Goal: Information Seeking & Learning: Learn about a topic

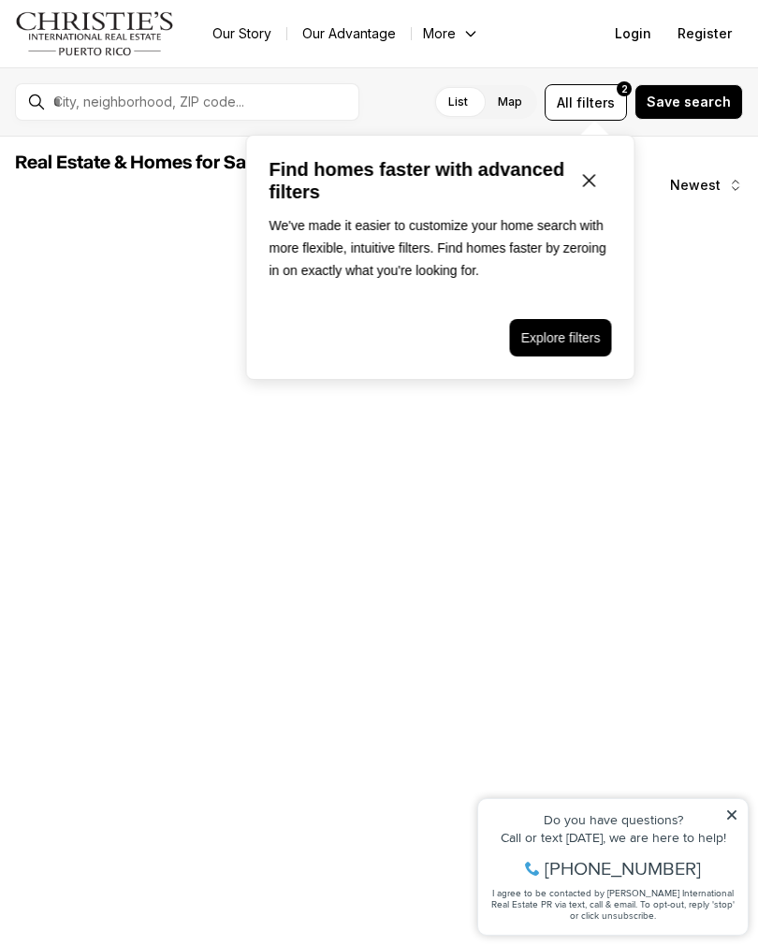
click at [590, 190] on icon "Close popover" at bounding box center [589, 180] width 22 height 22
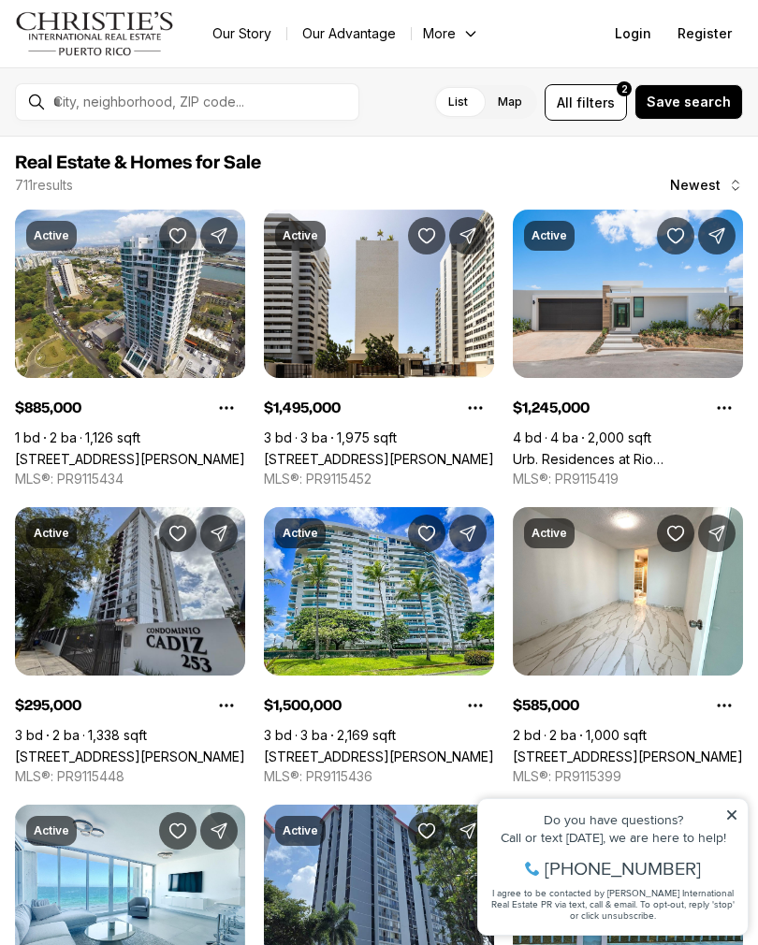
click at [614, 108] on span "filters" at bounding box center [595, 103] width 38 height 20
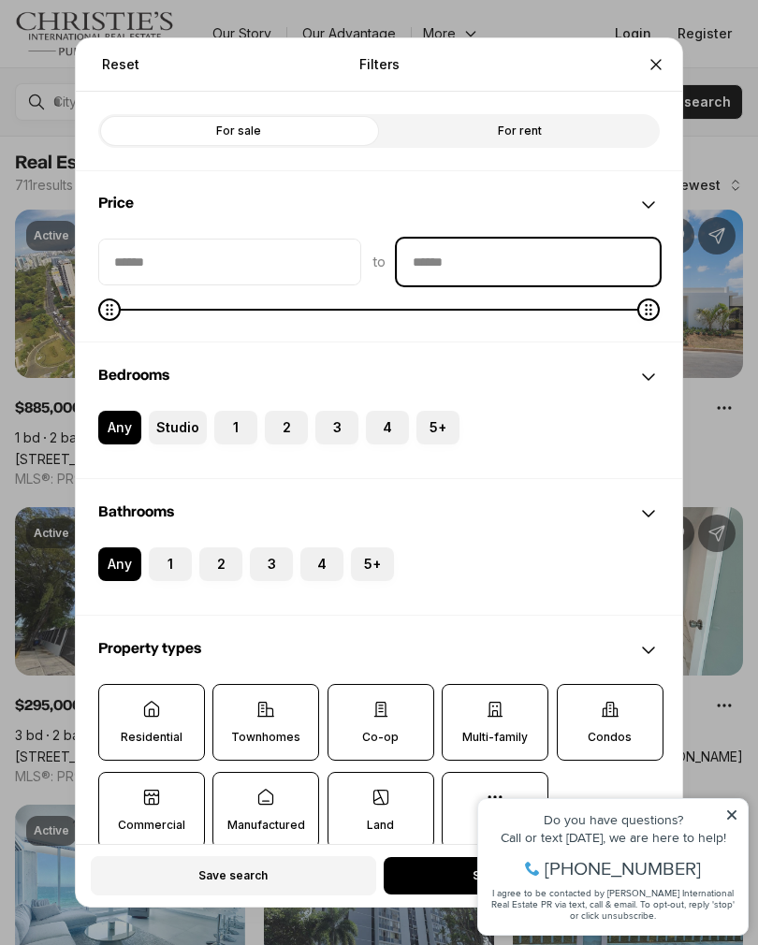
click at [487, 253] on input "priceMax" at bounding box center [527, 261] width 261 height 45
type input "********"
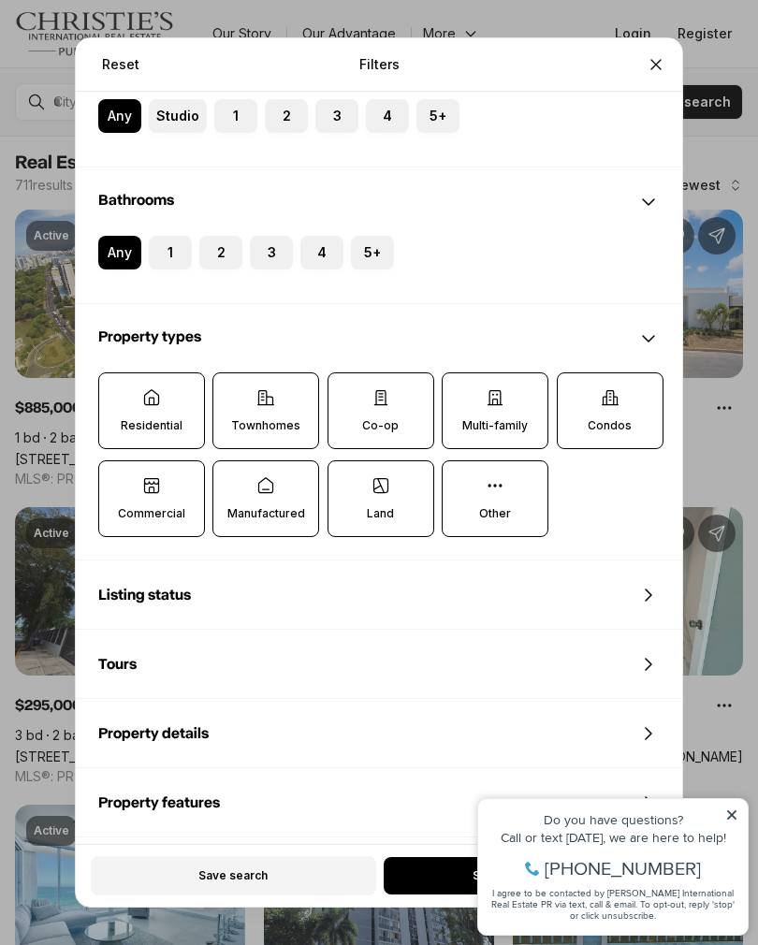
scroll to position [305, 0]
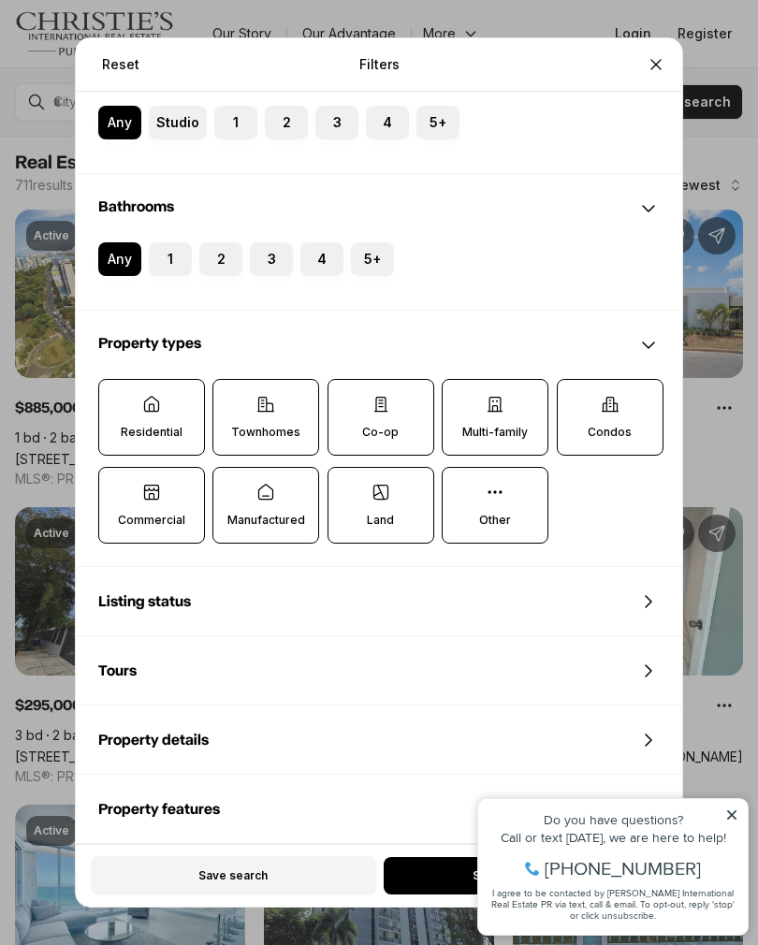
click at [651, 46] on button "Close" at bounding box center [655, 64] width 37 height 37
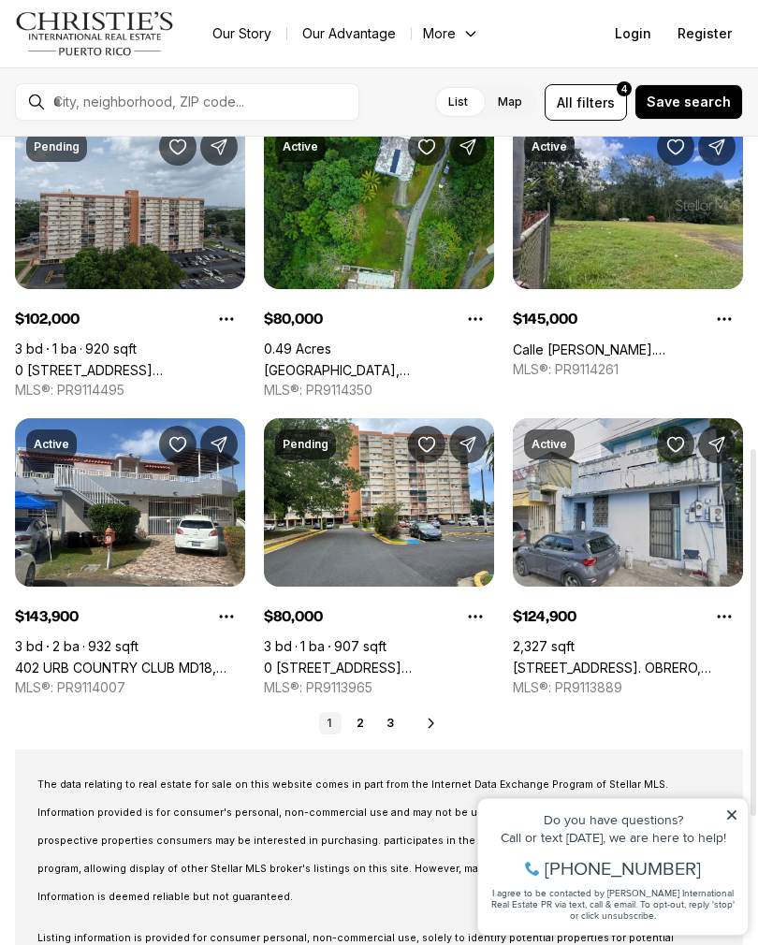
scroll to position [686, 0]
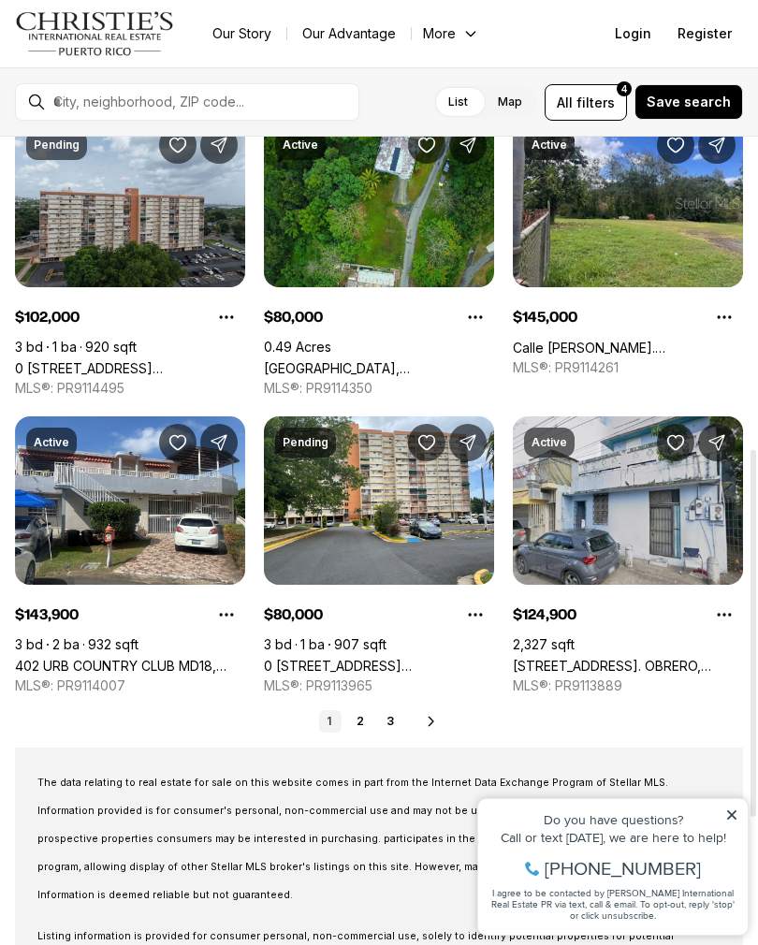
click at [432, 721] on icon at bounding box center [431, 721] width 15 height 15
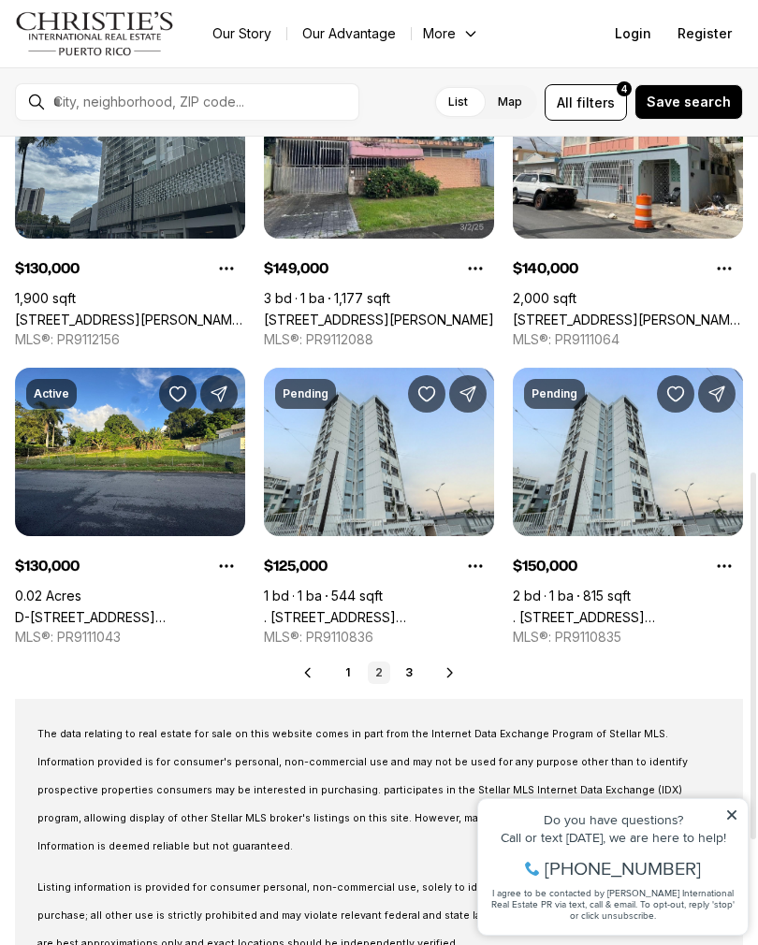
scroll to position [735, 0]
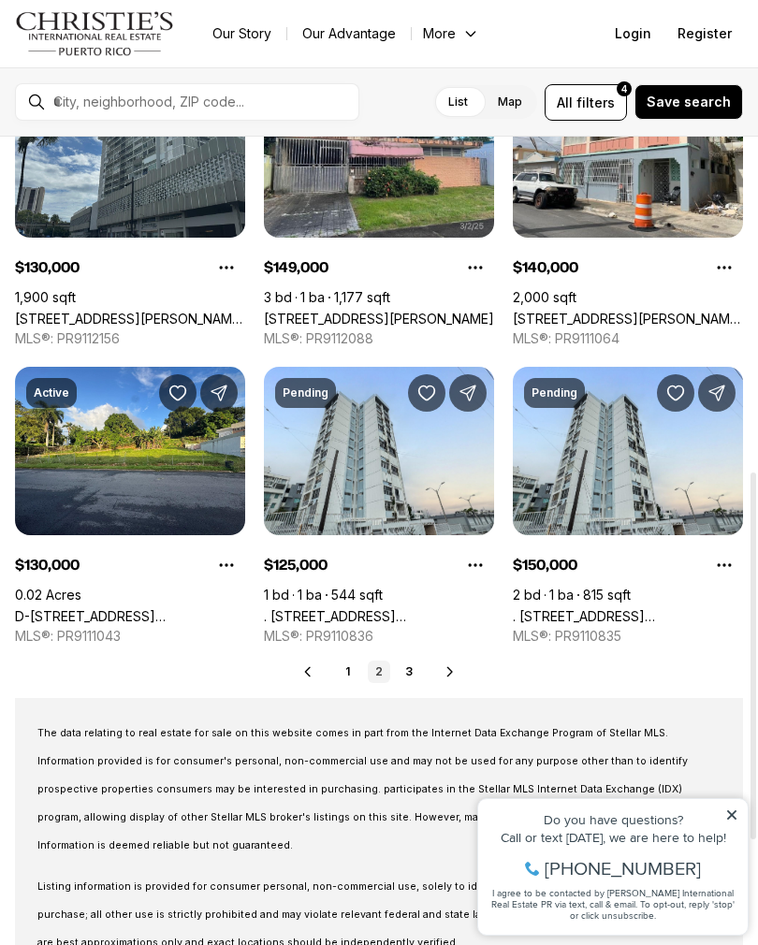
click at [407, 679] on link "3" at bounding box center [408, 671] width 22 height 22
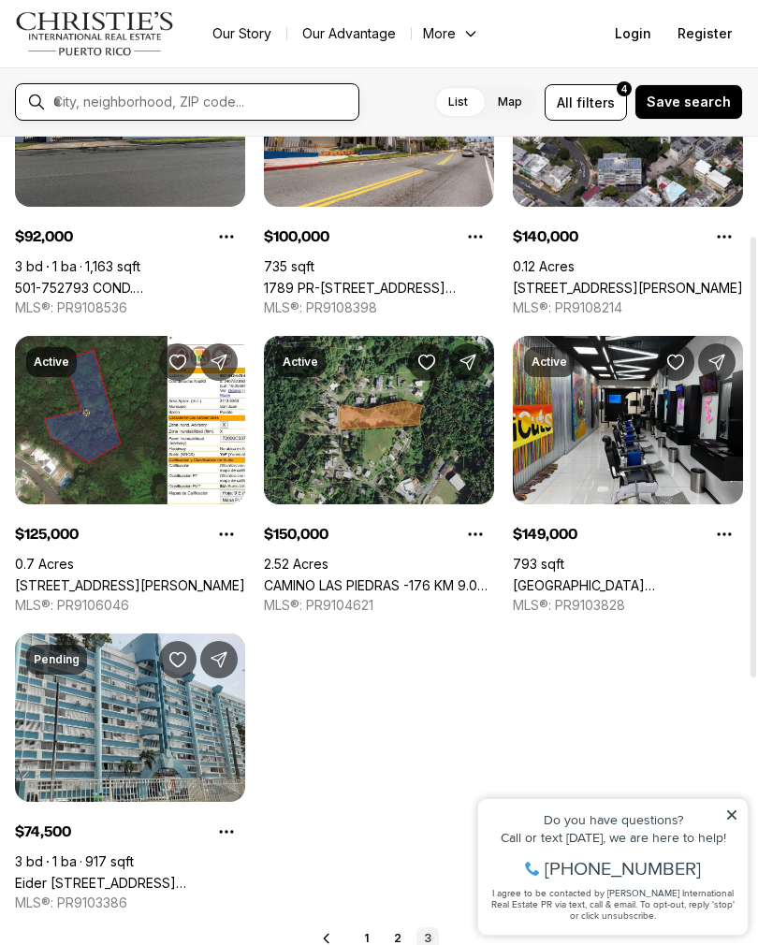
click at [112, 110] on input "text" at bounding box center [201, 102] width 297 height 17
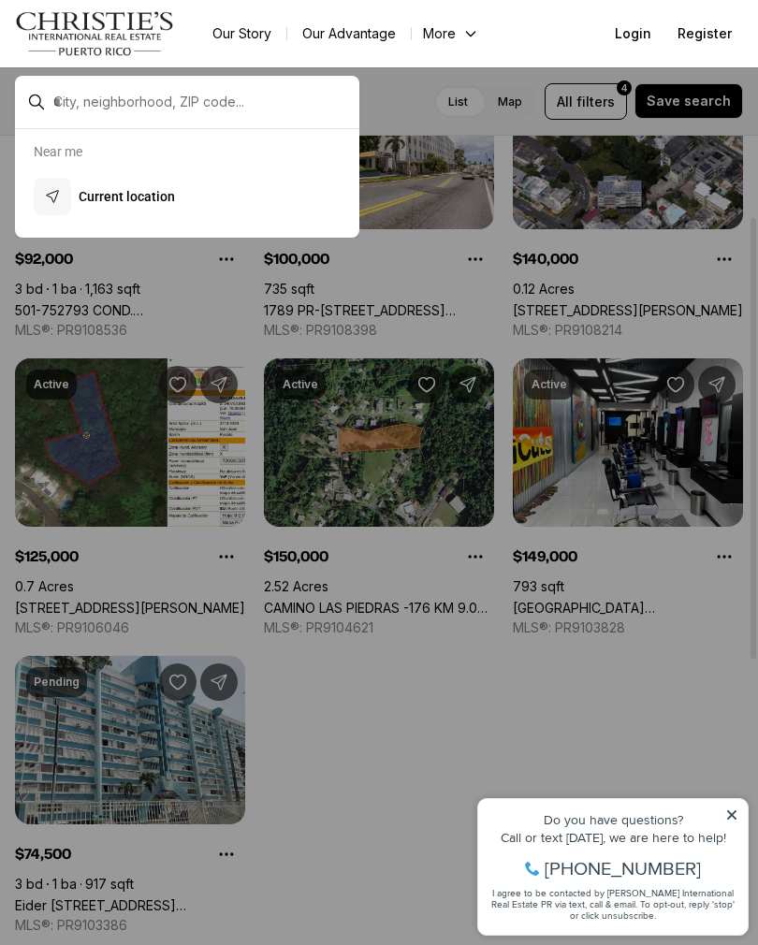
scroll to position [148, 0]
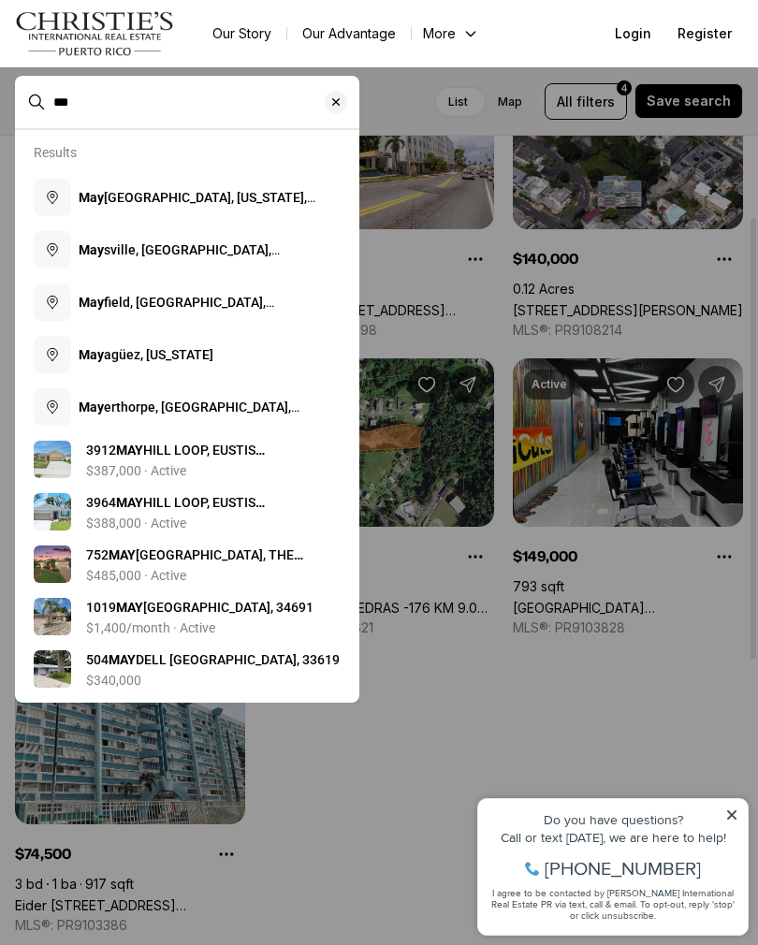
type input "***"
click at [148, 362] on span "May agüez, Puerto Rico" at bounding box center [146, 354] width 135 height 15
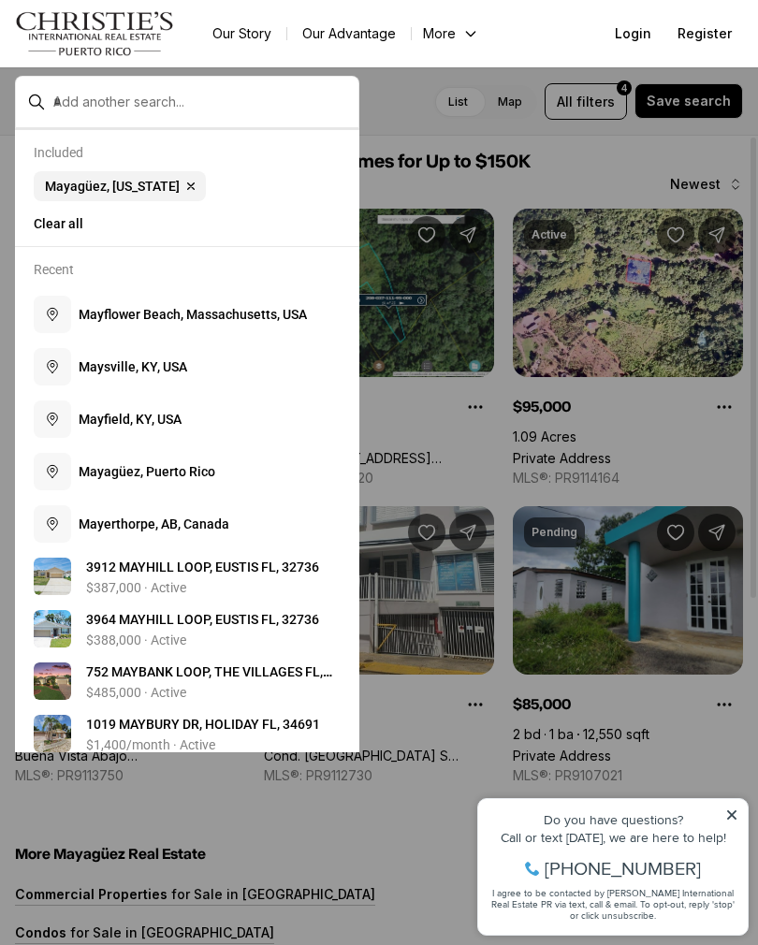
click at [209, 16] on nav "Go to: Homepage Our Story Our Advantage More Specialists Exclusive Properties C…" at bounding box center [379, 33] width 758 height 67
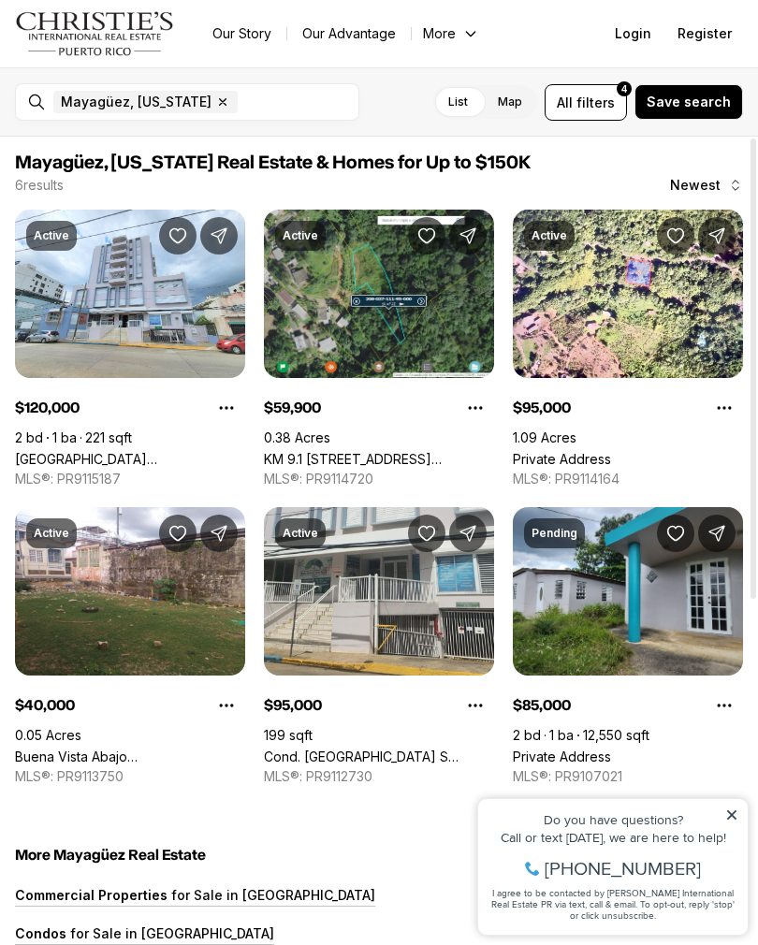
click at [611, 748] on link "Private Address" at bounding box center [562, 756] width 98 height 16
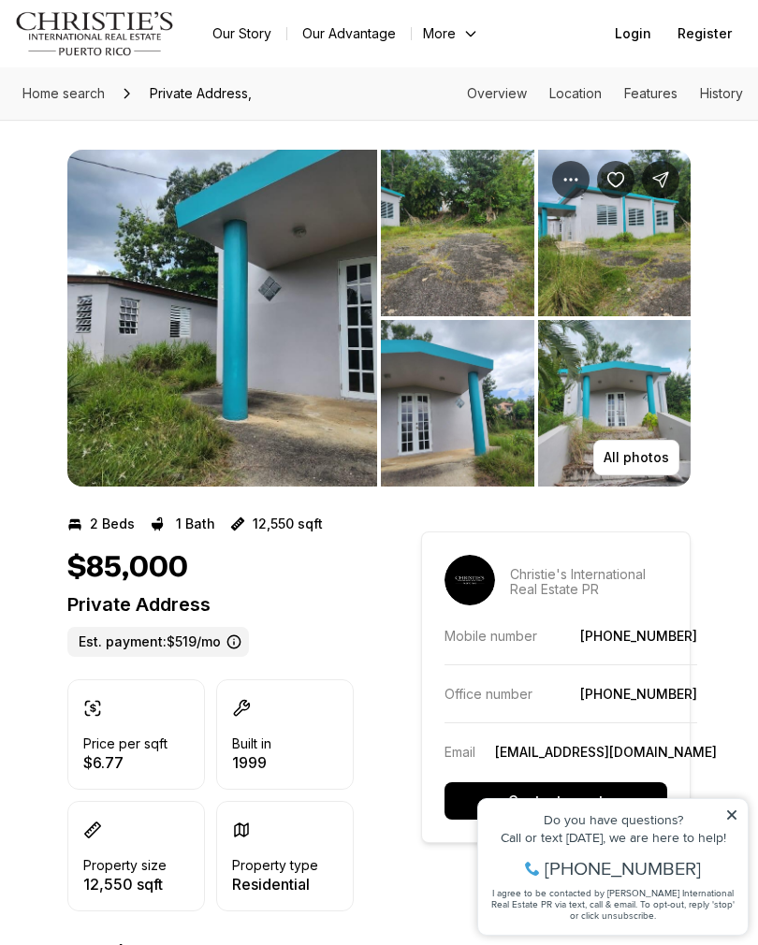
click at [729, 817] on icon at bounding box center [731, 814] width 9 height 9
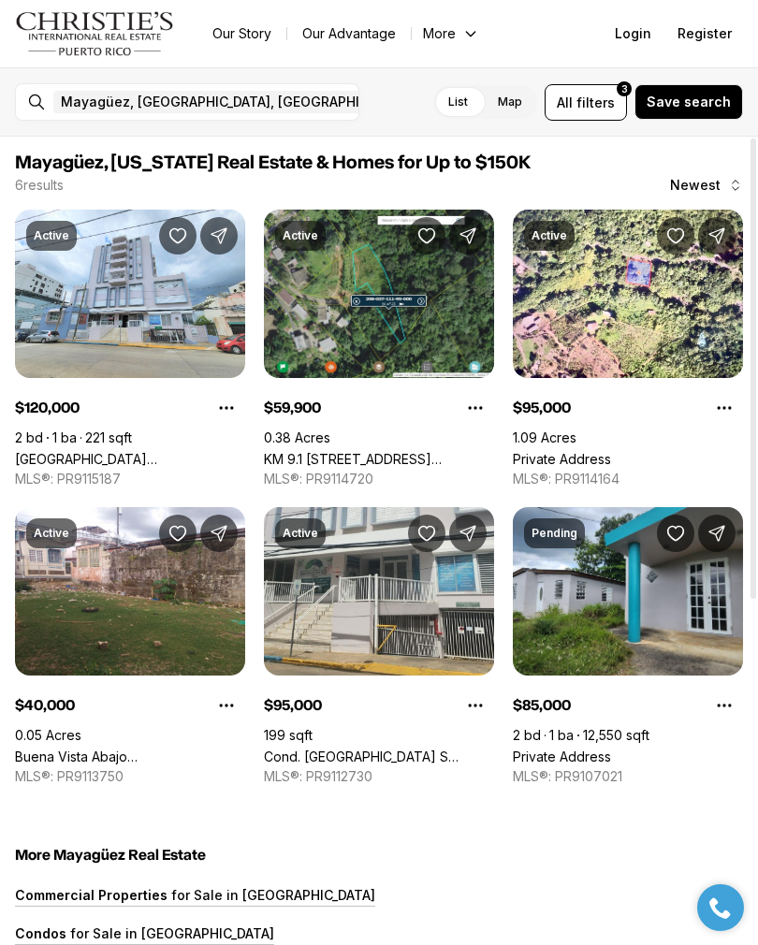
click at [115, 100] on span "Mayagüez, PR, US" at bounding box center [236, 101] width 350 height 15
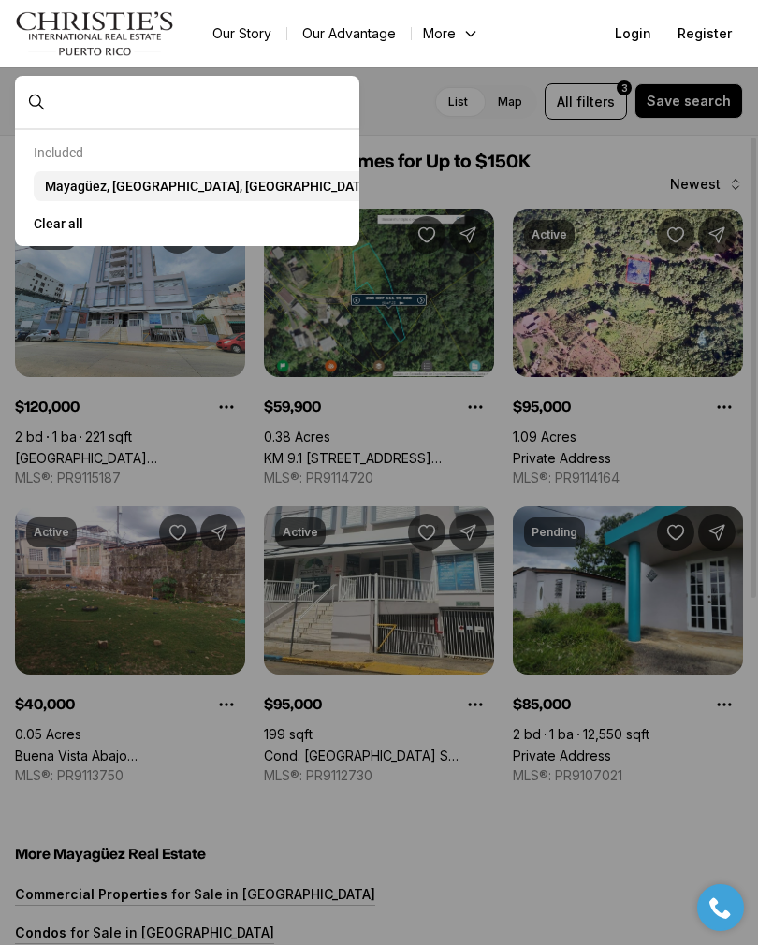
click at [99, 110] on input "text" at bounding box center [201, 102] width 297 height 17
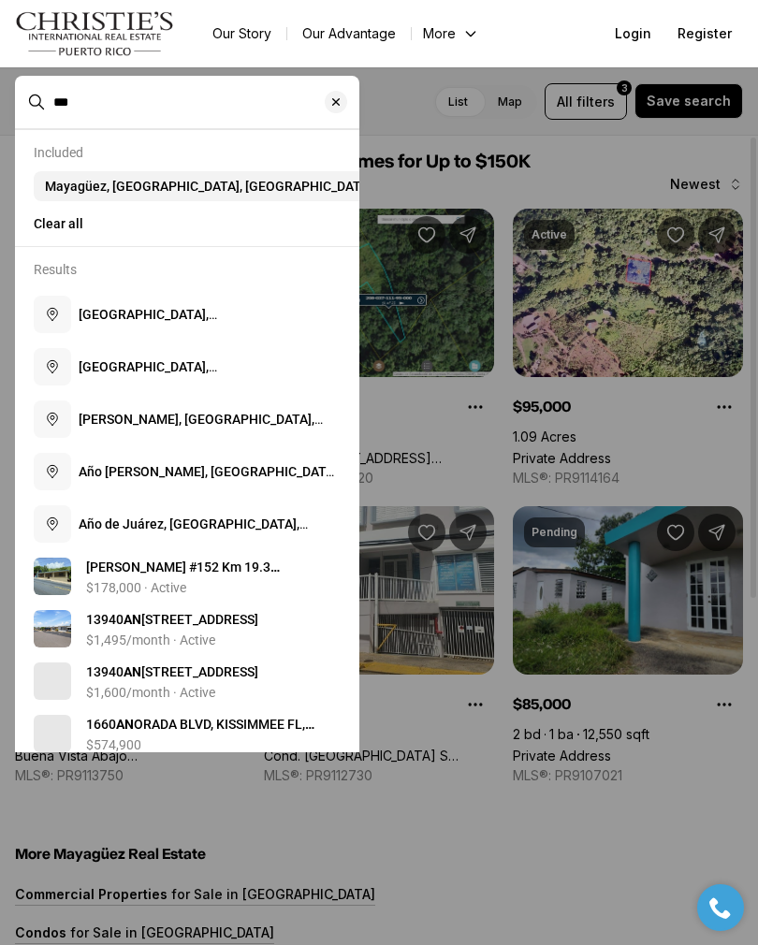
type input "*"
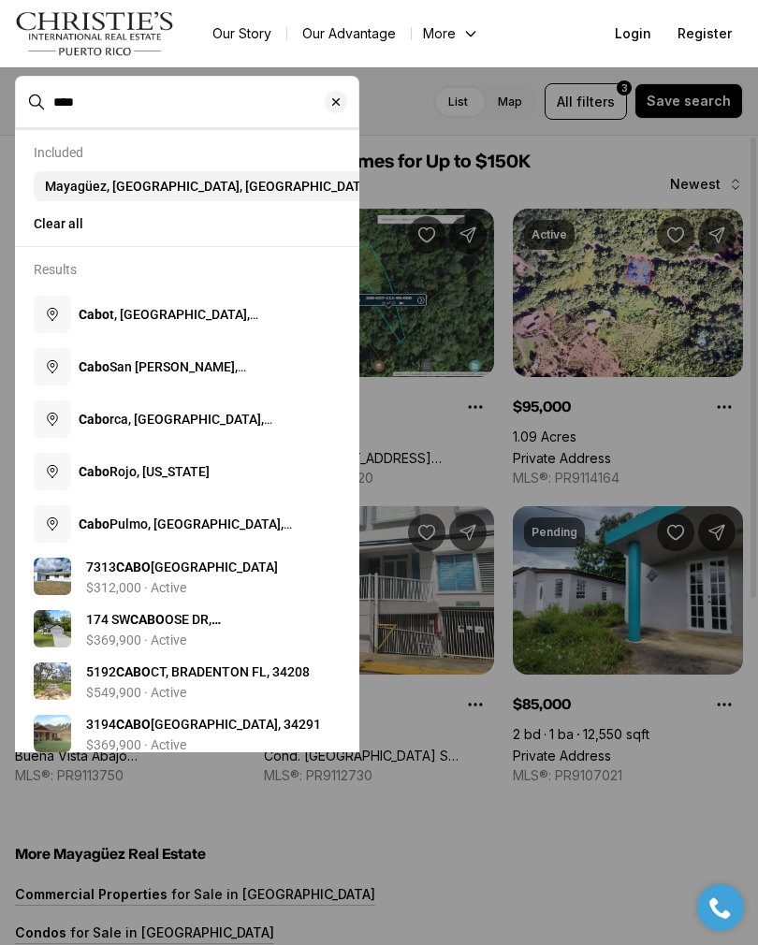
click at [188, 486] on button "Cabo Rojo, Puerto Rico" at bounding box center [187, 471] width 322 height 52
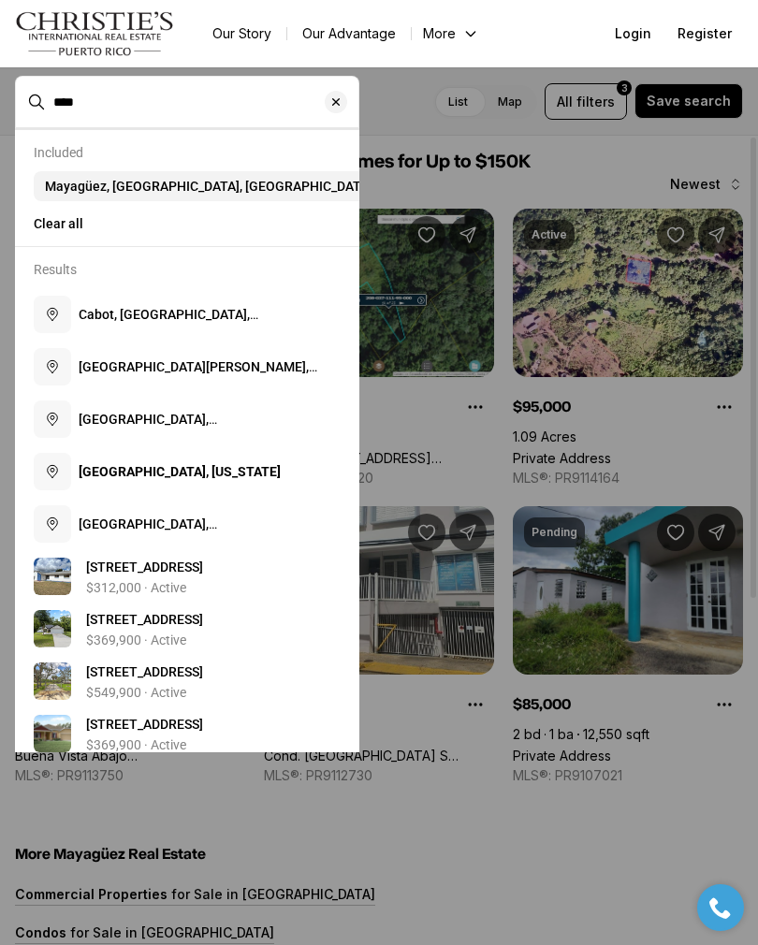
type input "**********"
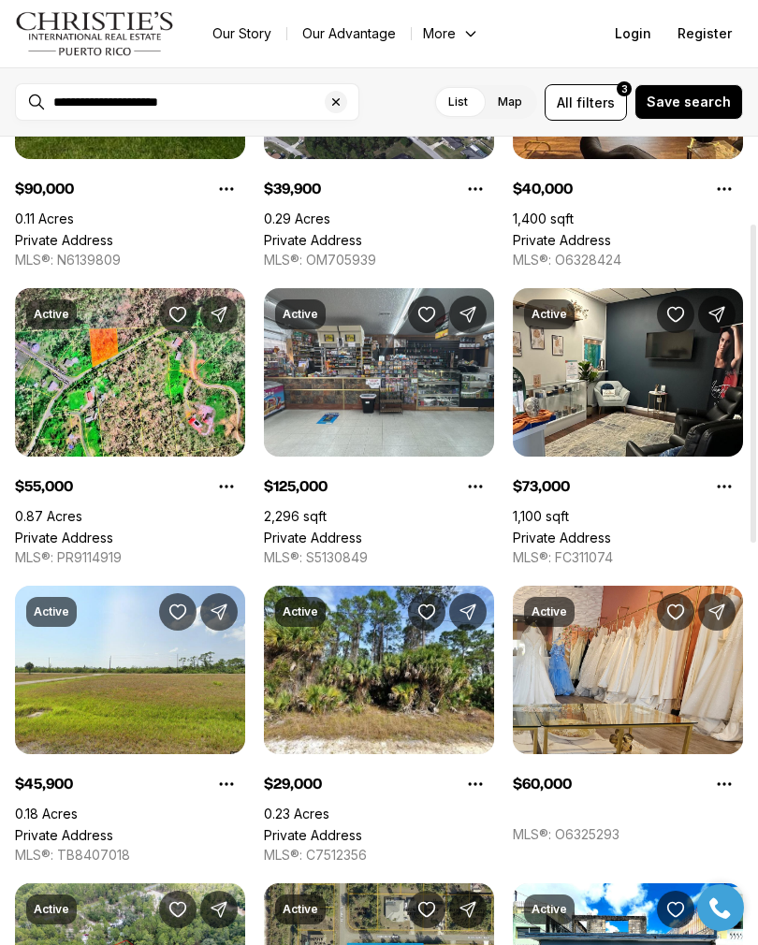
scroll to position [218, 0]
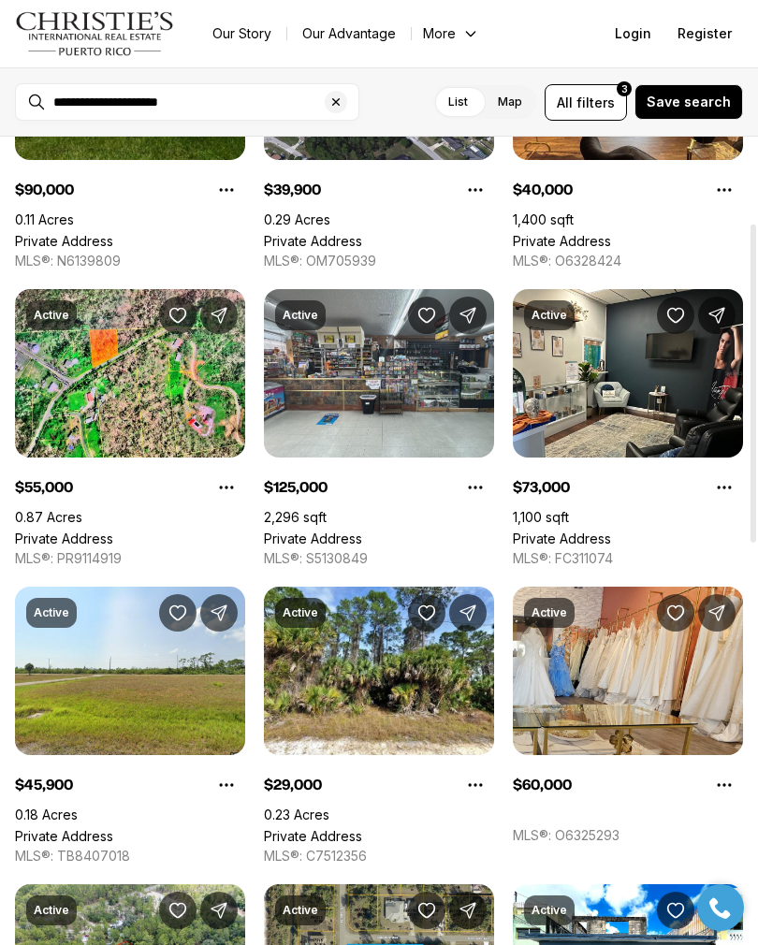
click at [601, 96] on span "filters" at bounding box center [595, 103] width 38 height 20
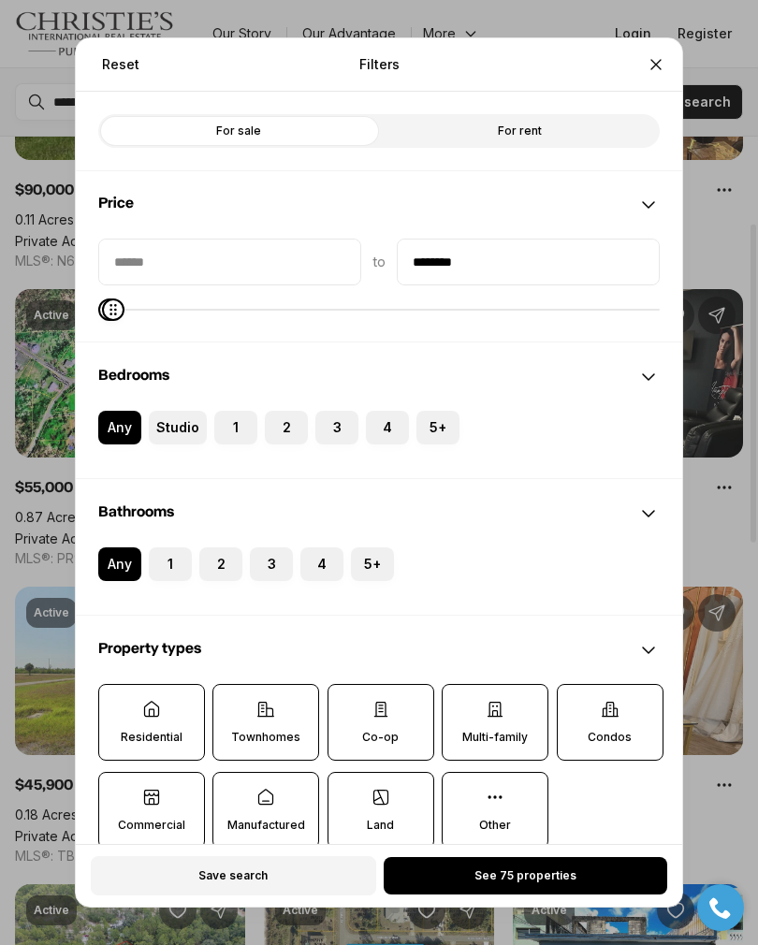
click at [136, 713] on label "Residential" at bounding box center [151, 722] width 107 height 77
click at [118, 703] on button "Residential" at bounding box center [108, 694] width 19 height 19
click at [456, 884] on button "See 70 properties" at bounding box center [524, 875] width 283 height 37
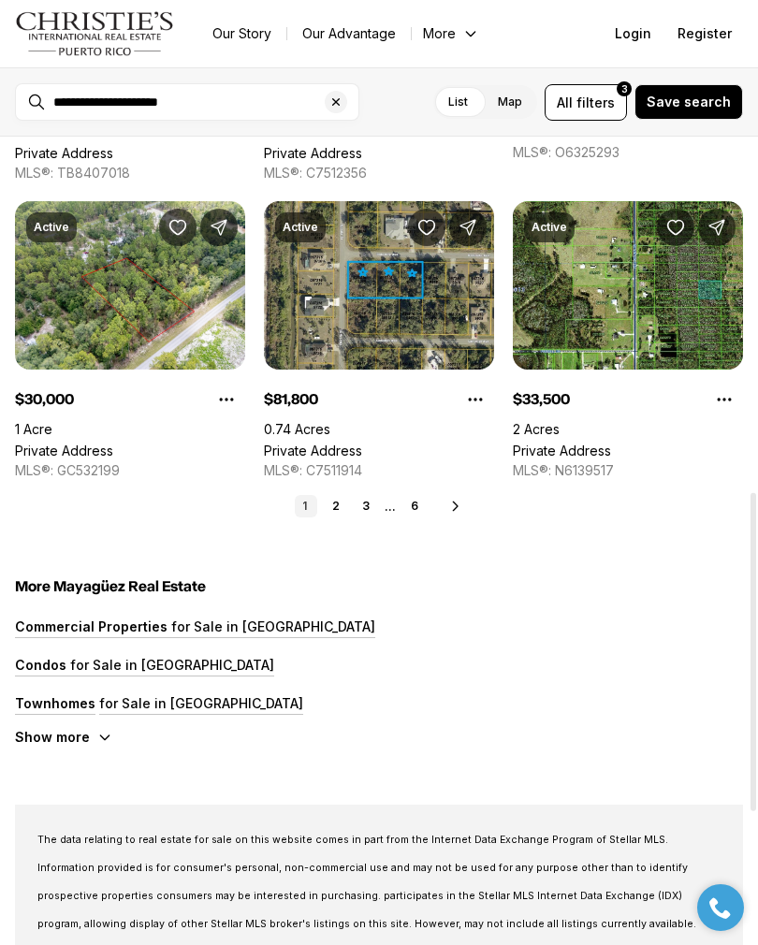
scroll to position [901, 0]
click at [341, 527] on div "Cabo Rojo, Puerto Rico Real Estate & Homes for Up to $150K 70 results Newest Ac…" at bounding box center [379, 278] width 758 height 2085
click at [334, 498] on link "2" at bounding box center [336, 506] width 22 height 22
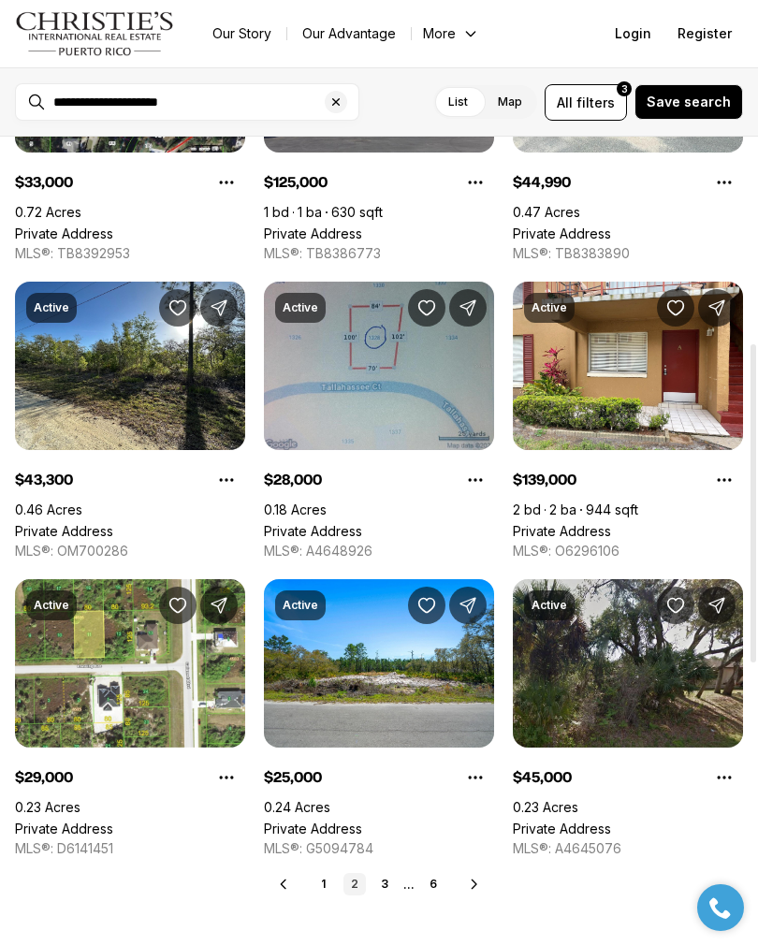
scroll to position [523, 0]
click at [375, 892] on link "3" at bounding box center [384, 884] width 22 height 22
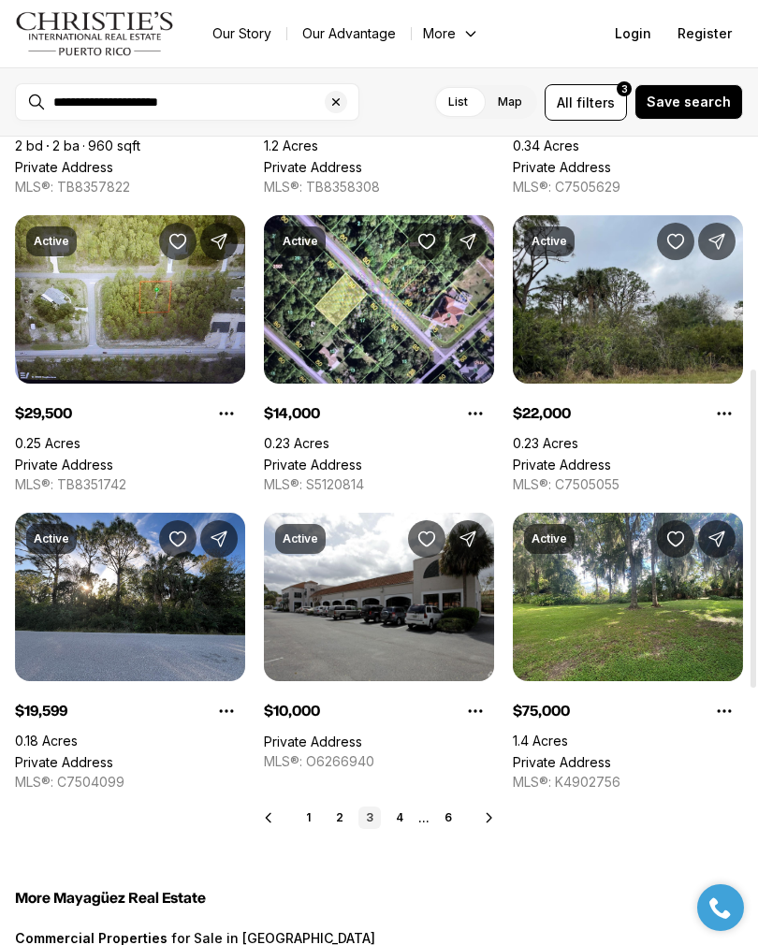
scroll to position [589, 0]
click at [396, 816] on link "4" at bounding box center [399, 817] width 22 height 22
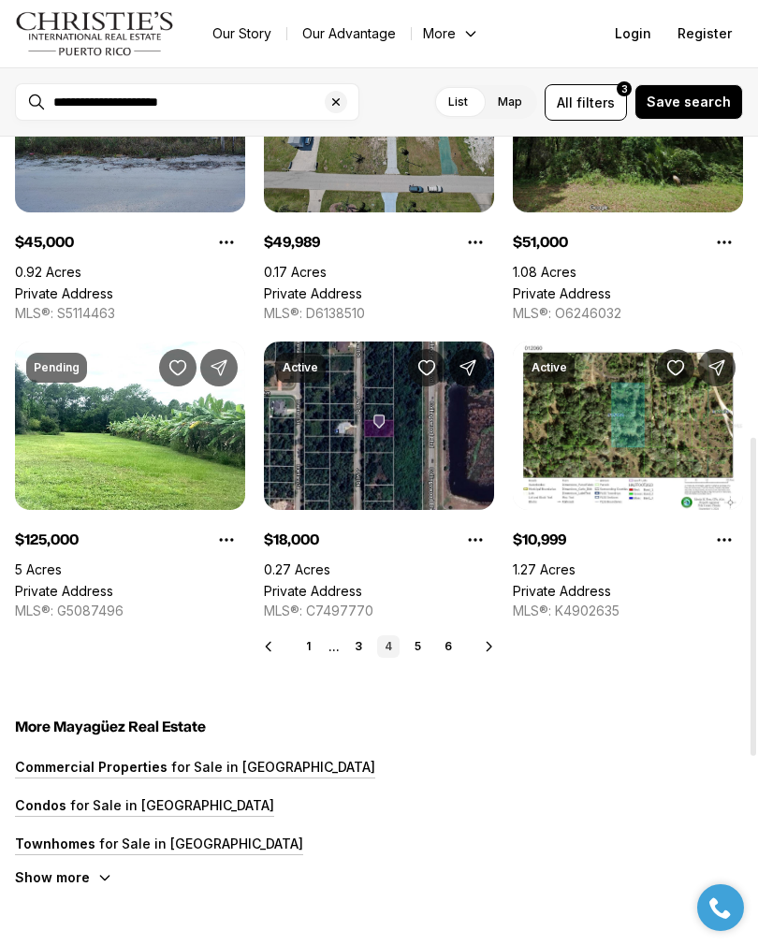
scroll to position [760, 0]
click at [416, 651] on link "5" at bounding box center [418, 646] width 22 height 22
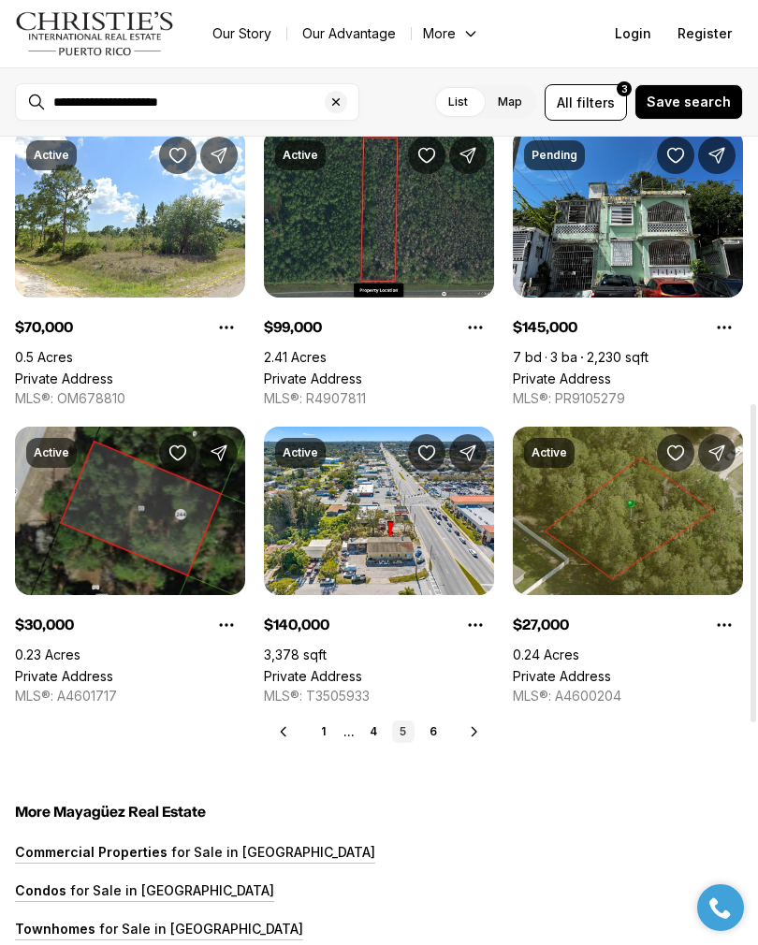
scroll to position [675, 0]
click at [426, 741] on link "6" at bounding box center [433, 731] width 22 height 22
